Goal: Information Seeking & Learning: Learn about a topic

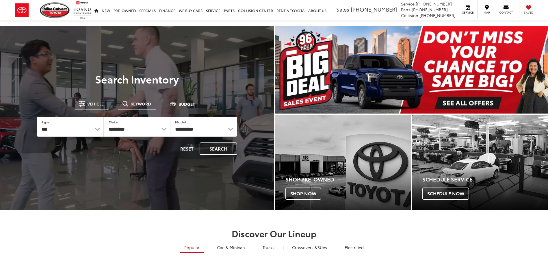
click at [132, 104] on span "Keyword" at bounding box center [141, 104] width 20 height 4
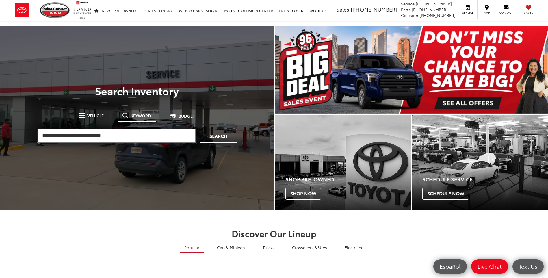
click at [106, 138] on input "search" at bounding box center [116, 135] width 159 height 14
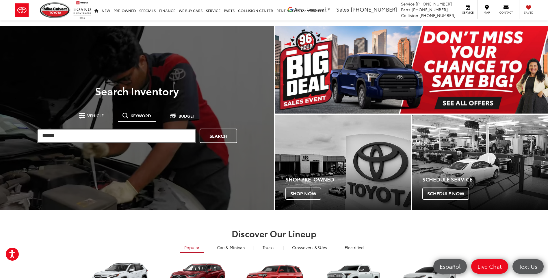
type input "******"
